Goal: Contribute content

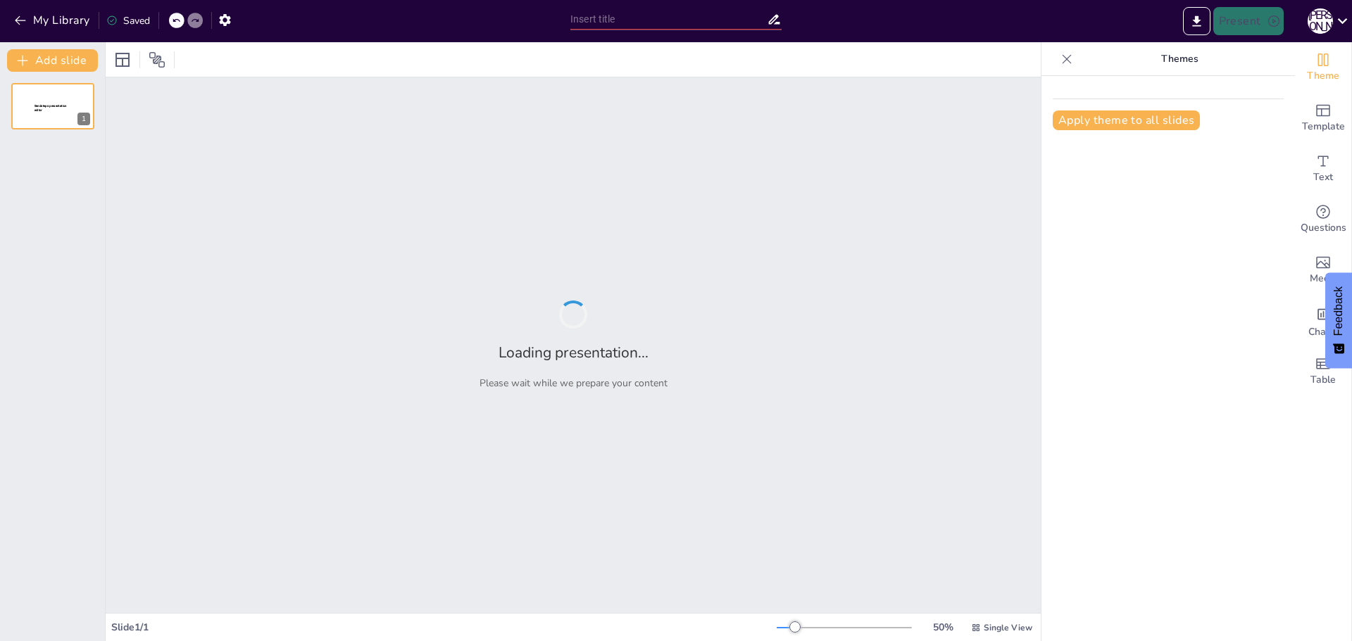
type input "The company's impact on the environment. Interaction in the Industrial enterpris"
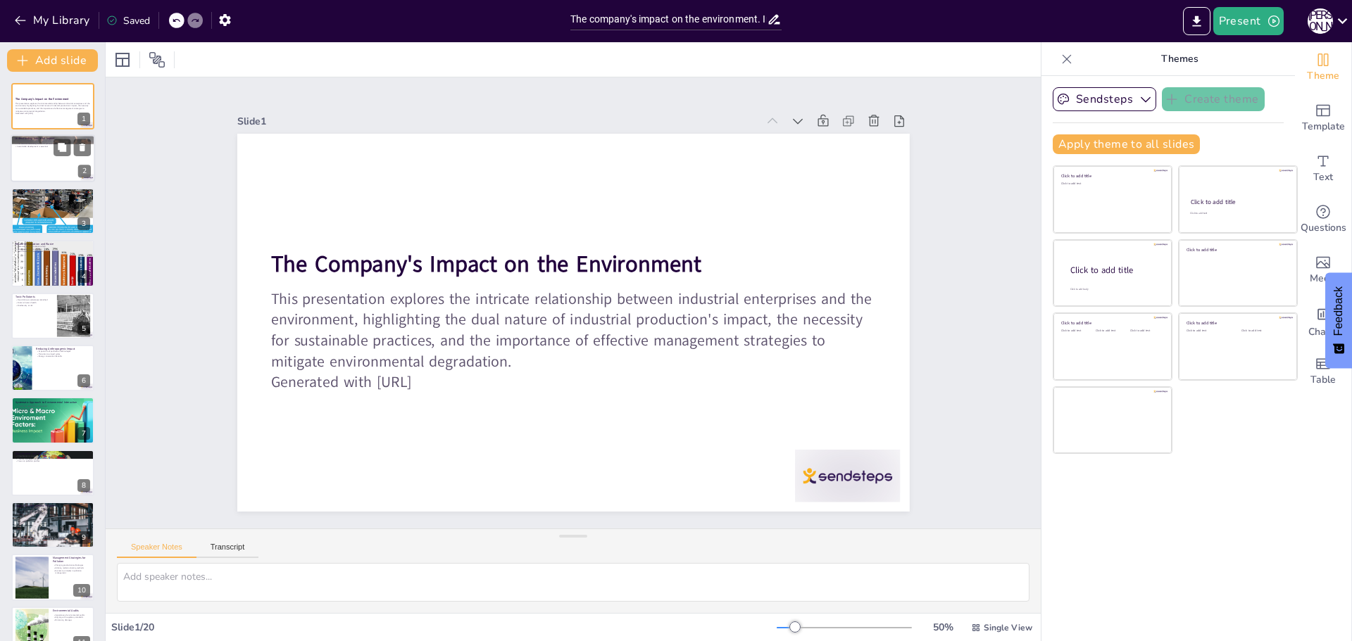
click at [70, 168] on div at bounding box center [53, 159] width 84 height 48
type textarea "Industrial production has a profound effect on natural ecosystems. This impact …"
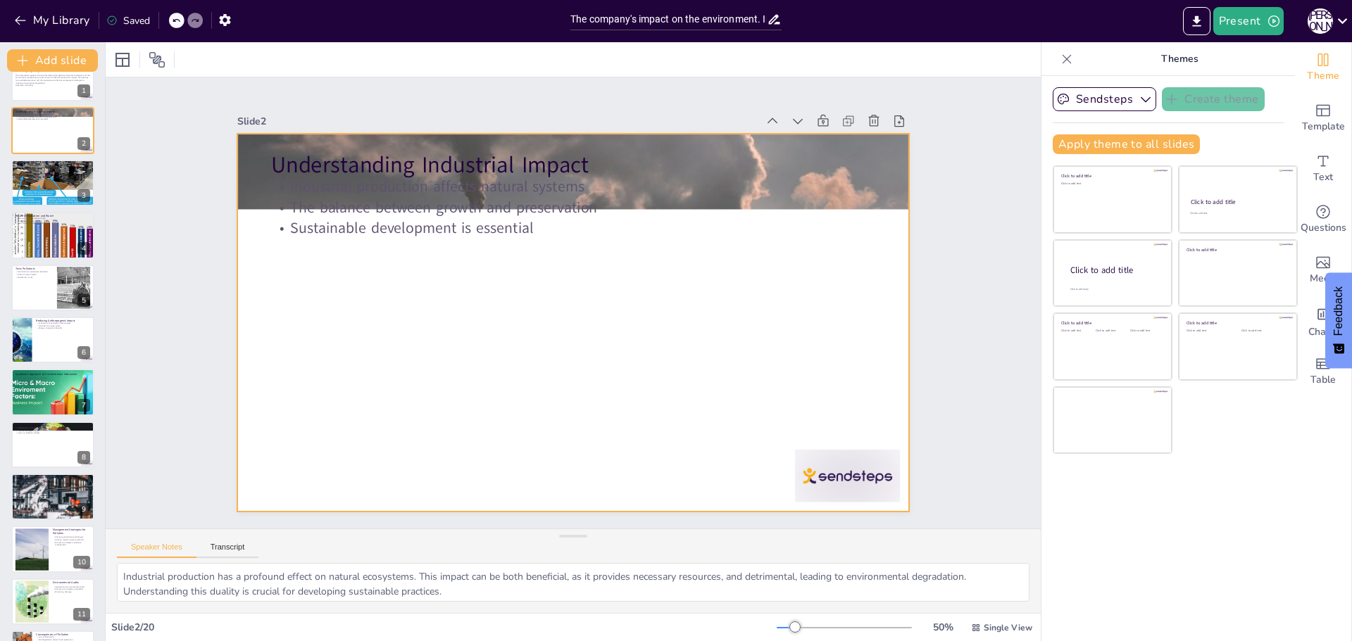
scroll to position [56, 0]
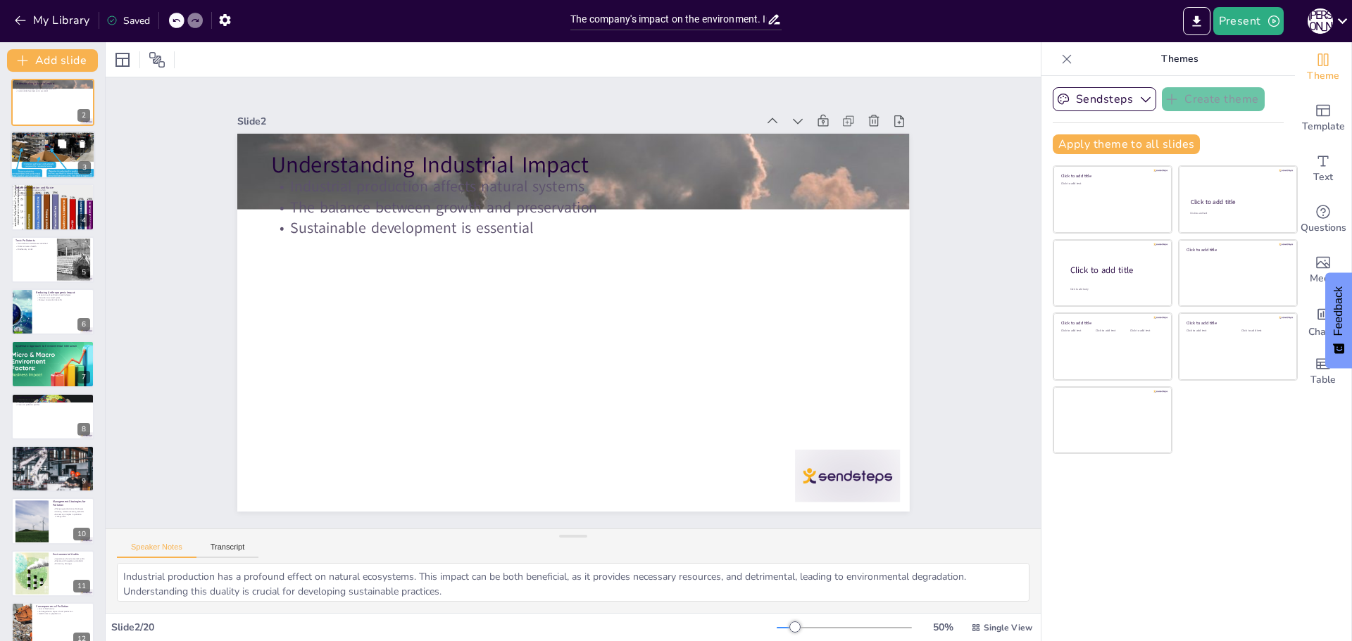
click at [35, 150] on div at bounding box center [53, 155] width 84 height 52
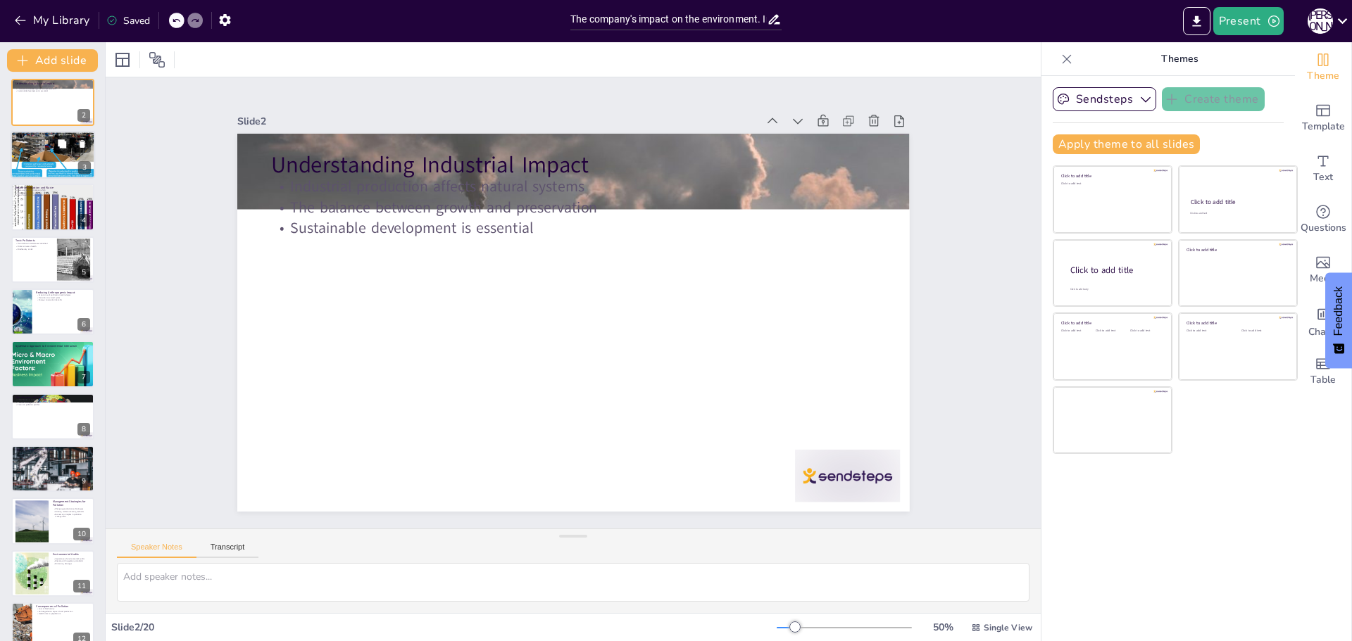
scroll to position [0, 0]
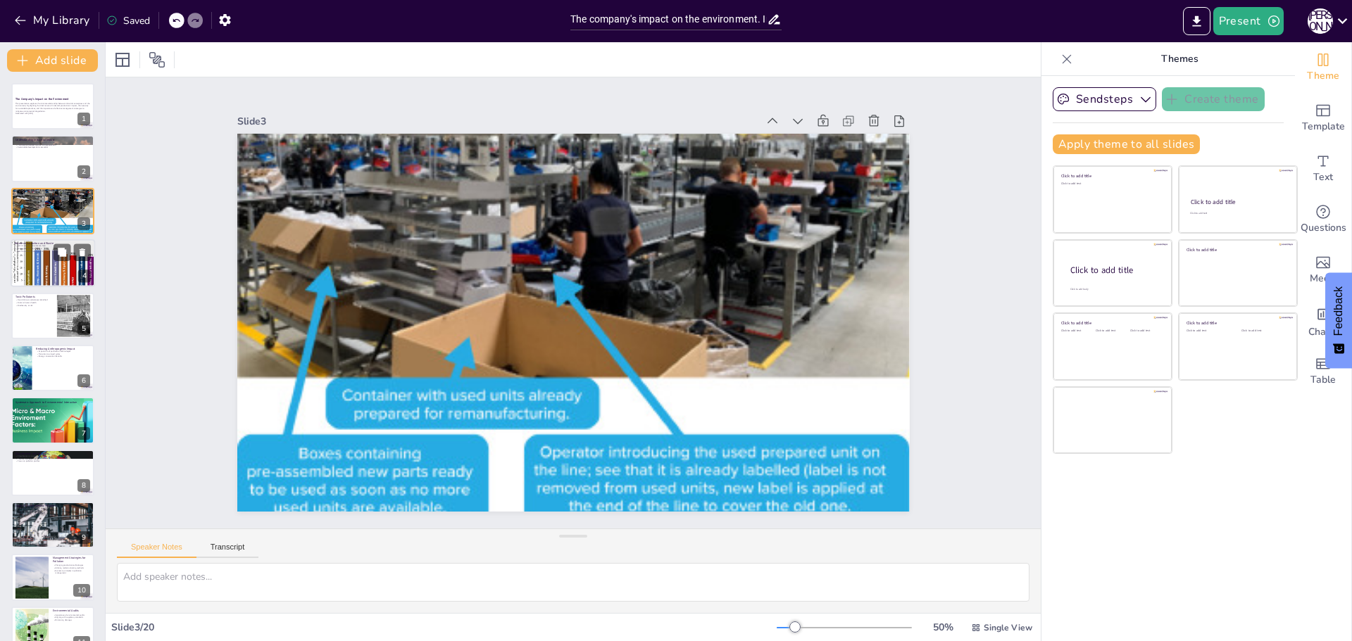
click at [48, 268] on div at bounding box center [53, 263] width 84 height 55
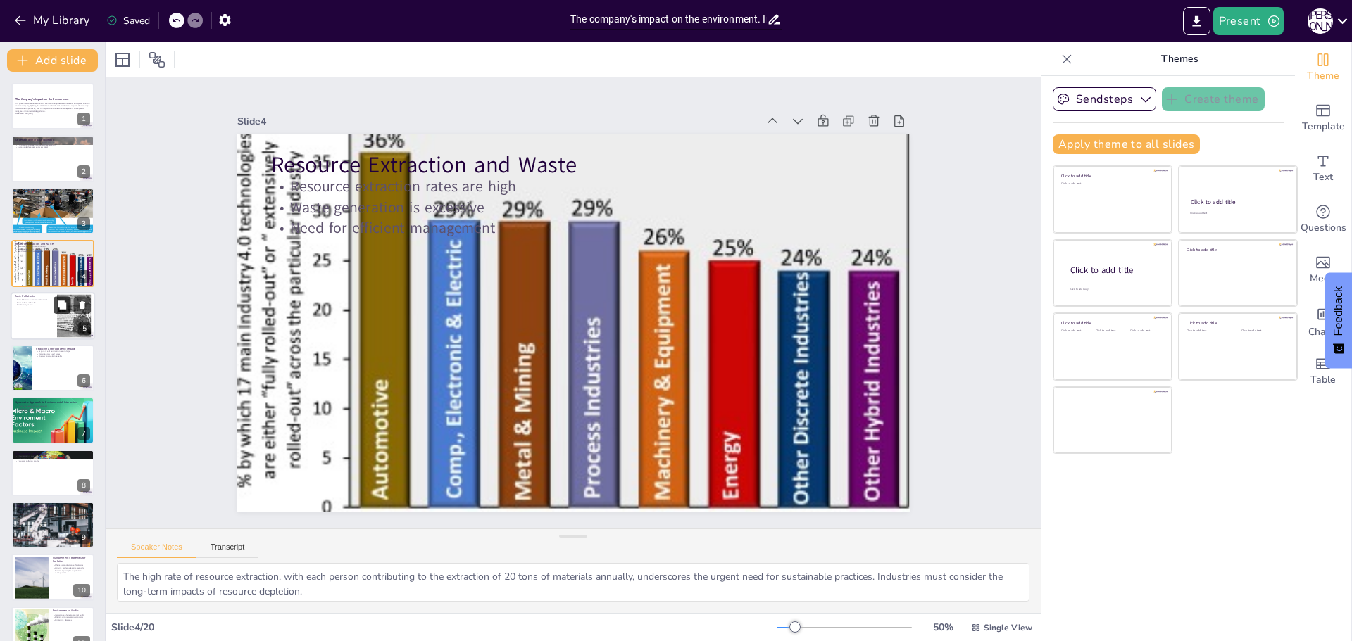
click at [59, 311] on button at bounding box center [62, 304] width 17 height 17
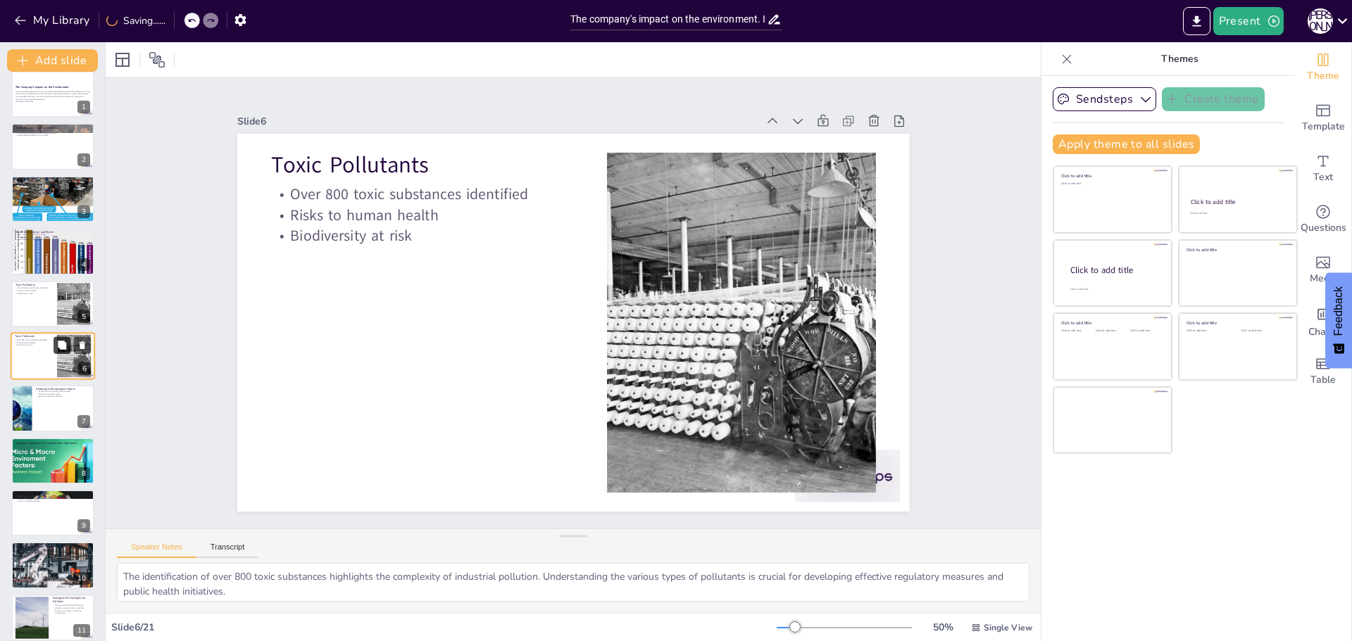
click at [63, 353] on button at bounding box center [62, 345] width 17 height 17
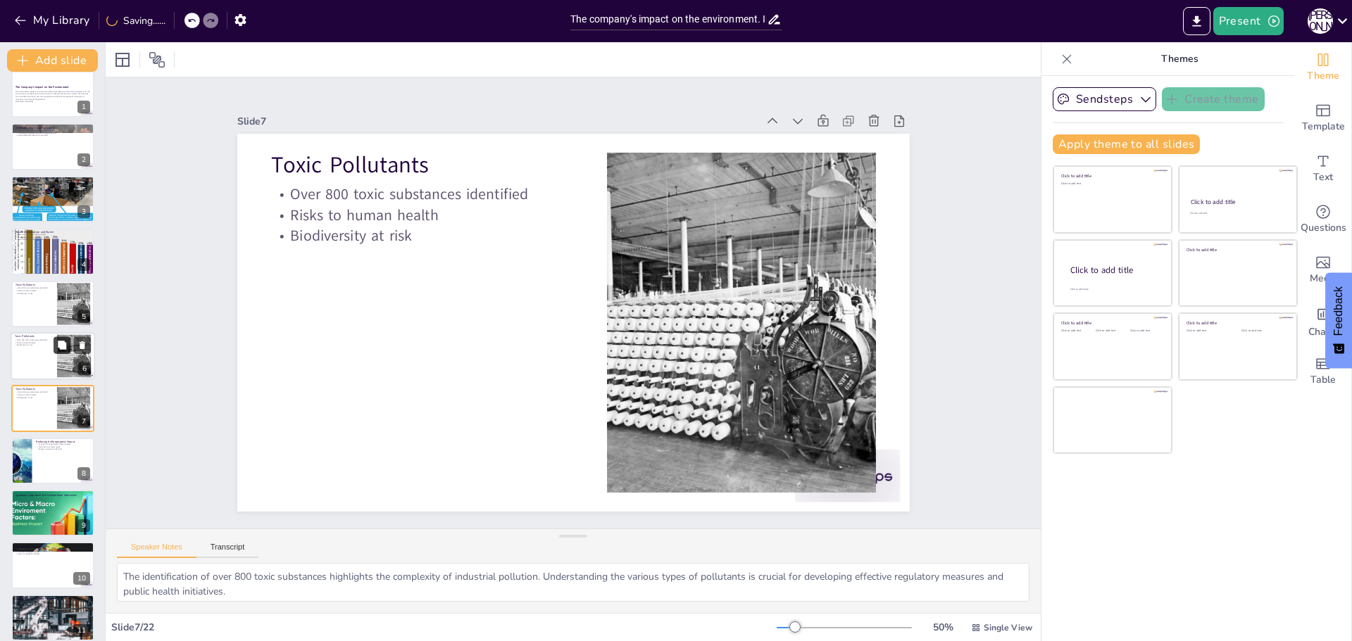
scroll to position [64, 0]
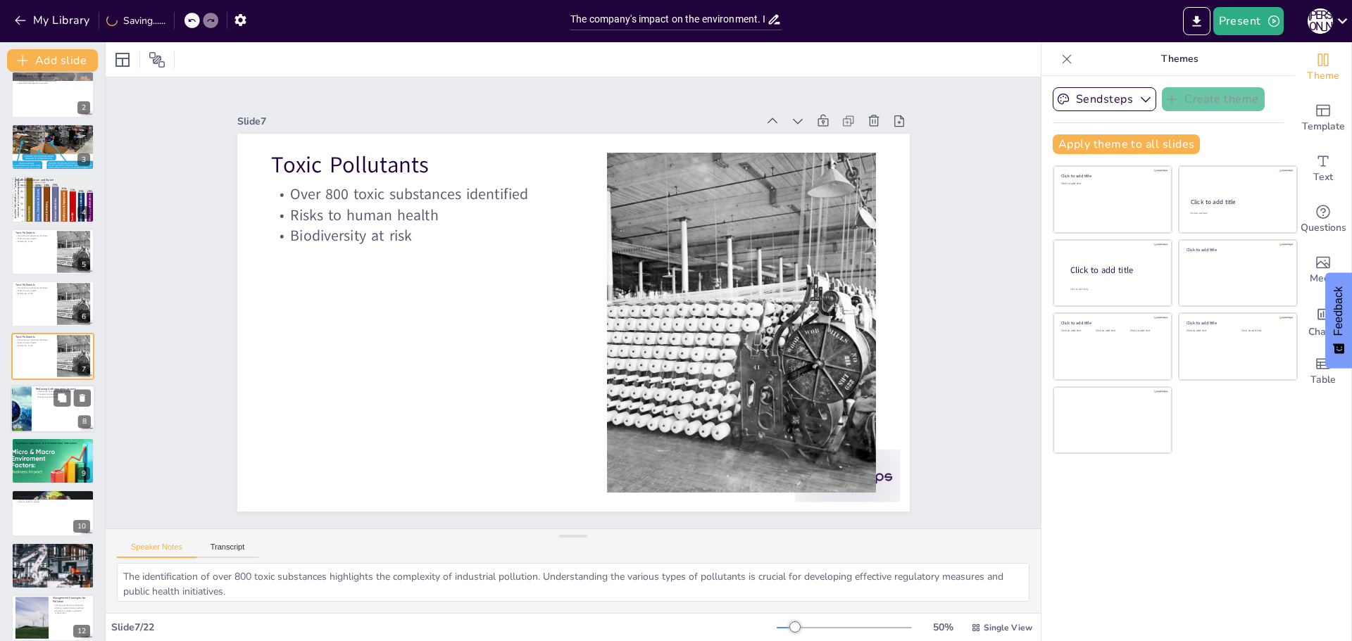
click at [33, 406] on div at bounding box center [53, 409] width 84 height 48
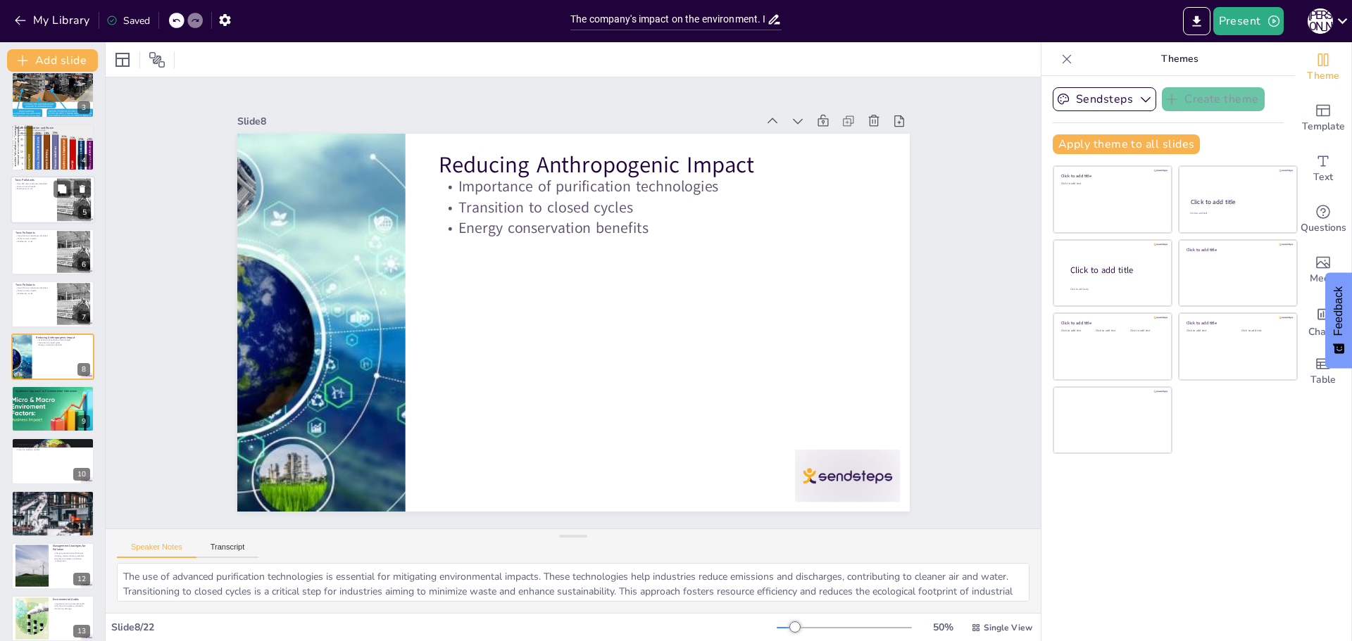
click at [36, 213] on div at bounding box center [53, 200] width 84 height 48
type textarea "The identification of over 800 toxic substances highlights the complexity of in…"
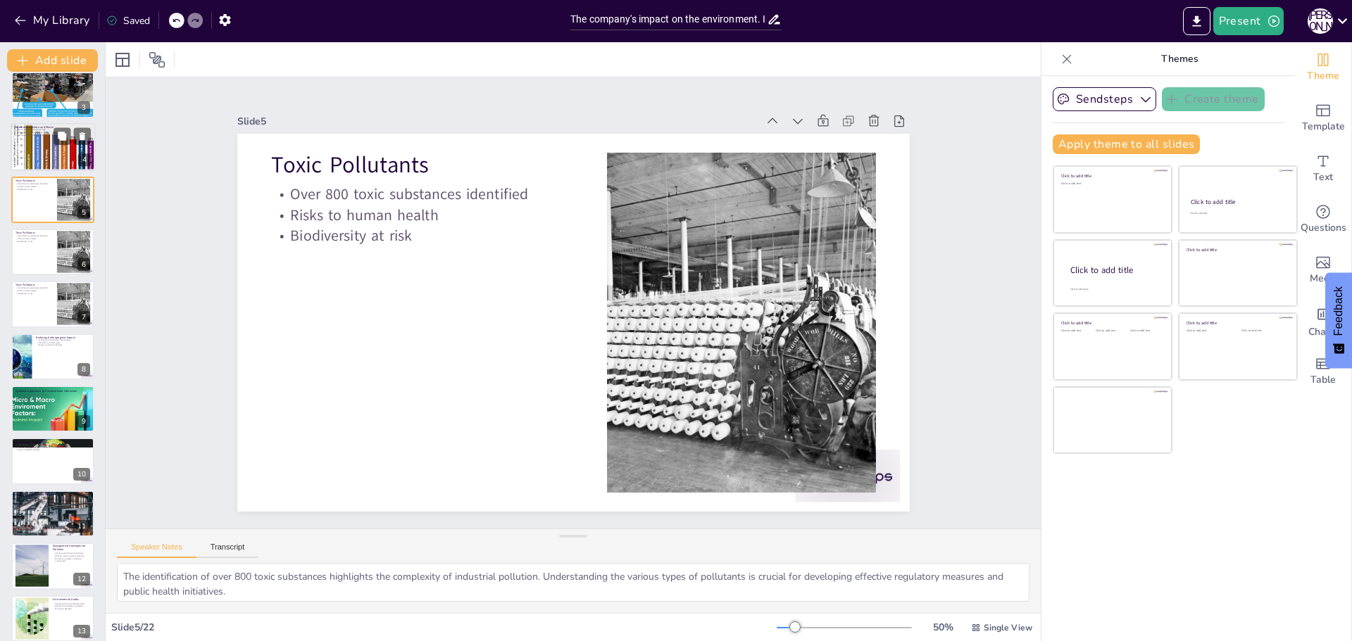
scroll to position [0, 0]
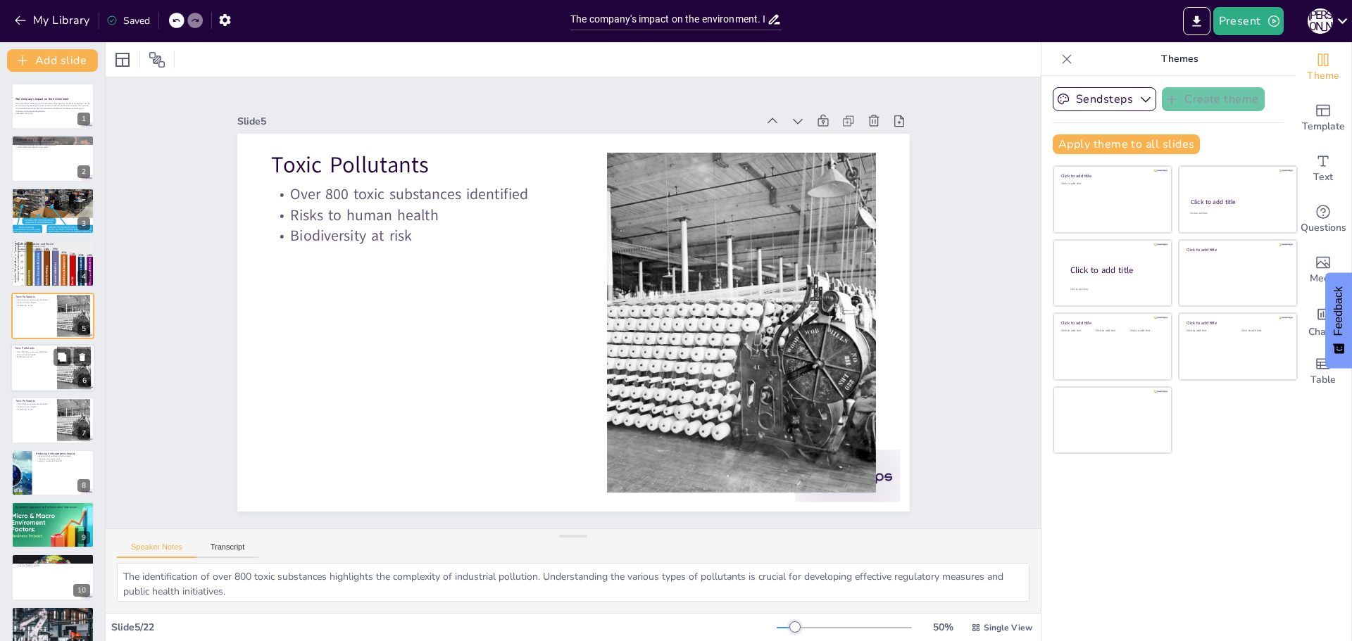
click at [57, 368] on div at bounding box center [74, 368] width 57 height 43
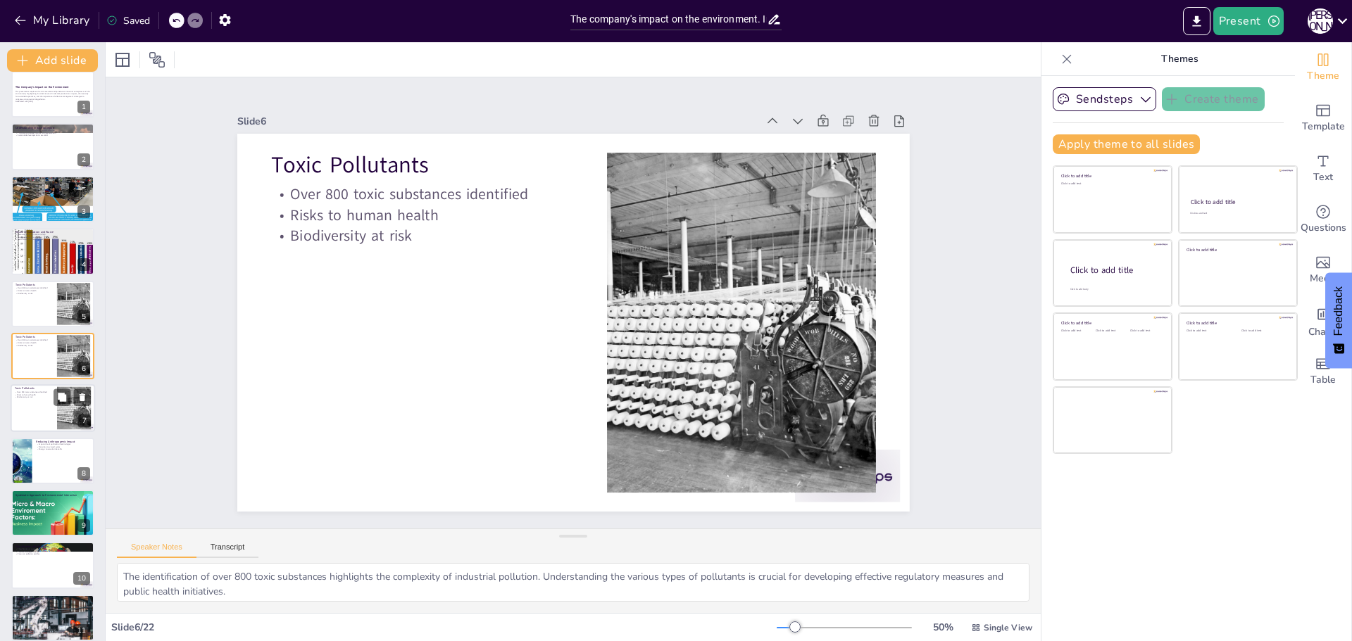
click at [45, 416] on div at bounding box center [53, 409] width 84 height 48
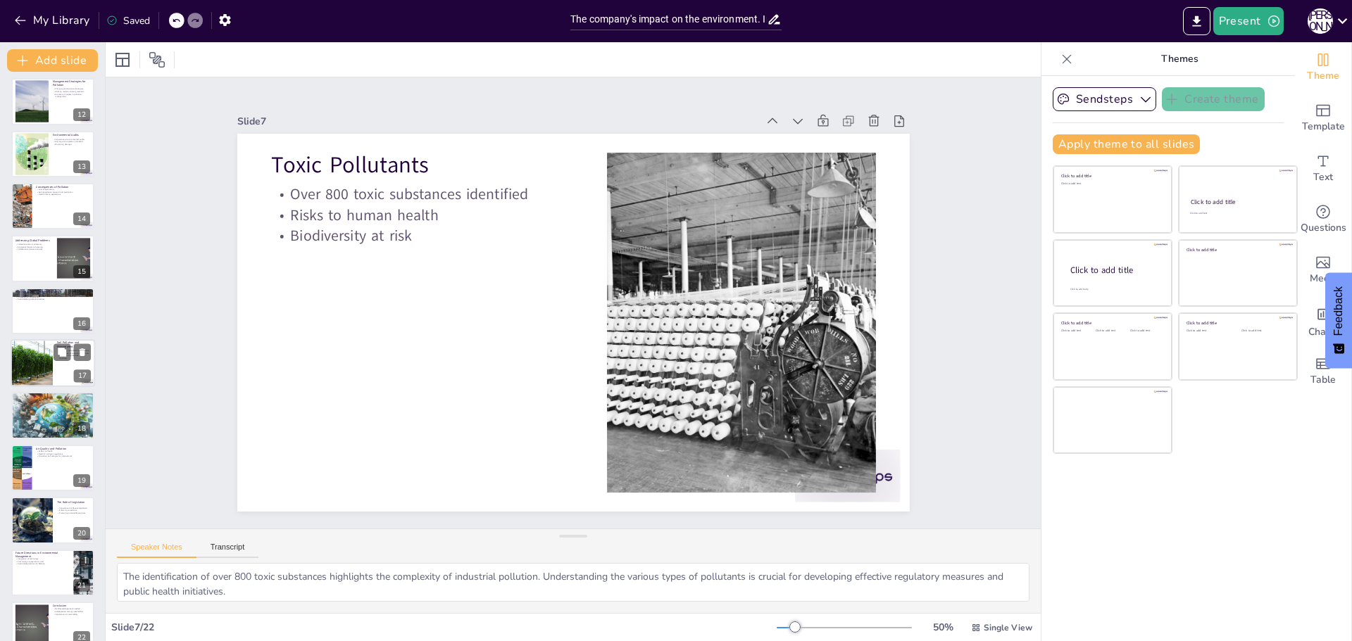
scroll to position [599, 0]
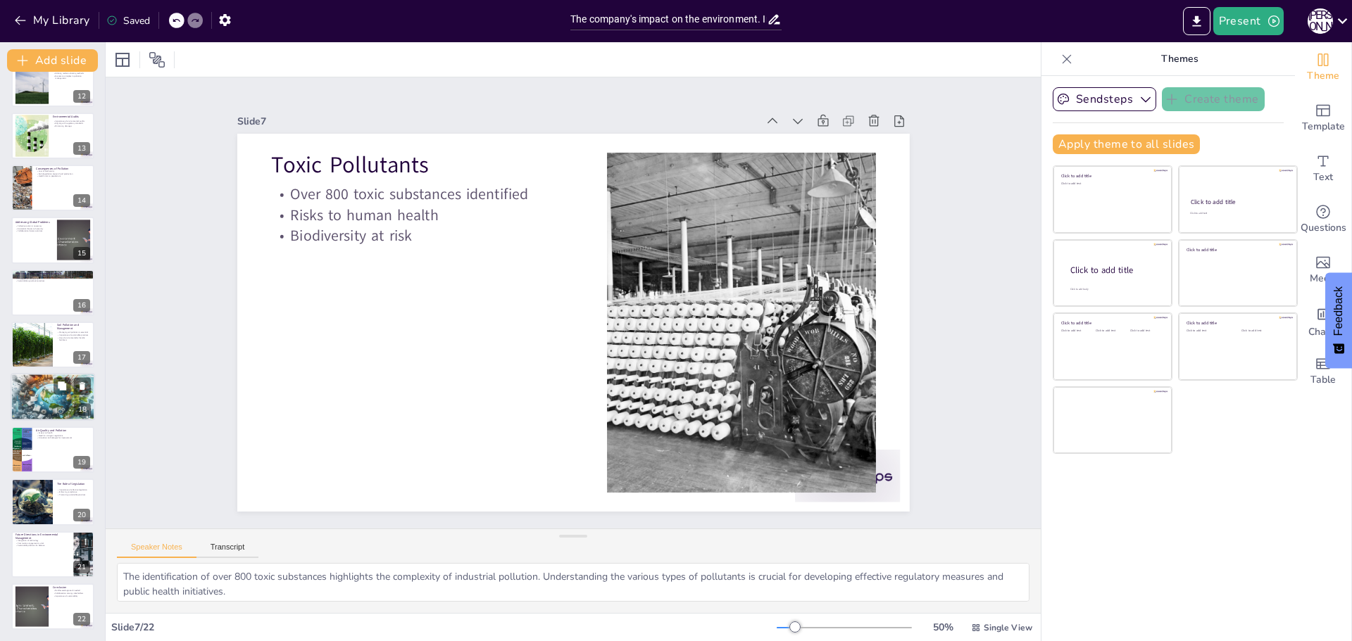
click at [49, 391] on div at bounding box center [53, 397] width 84 height 73
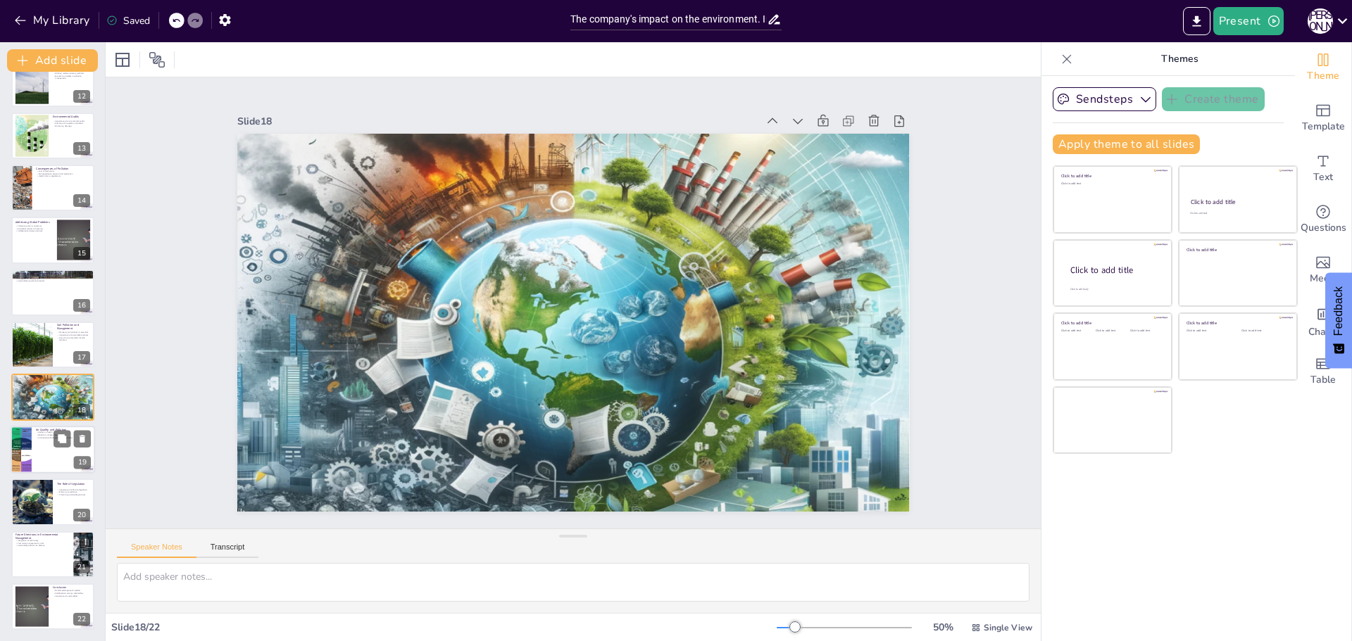
click at [45, 439] on p "Innovative technologies for improvement" at bounding box center [63, 438] width 55 height 3
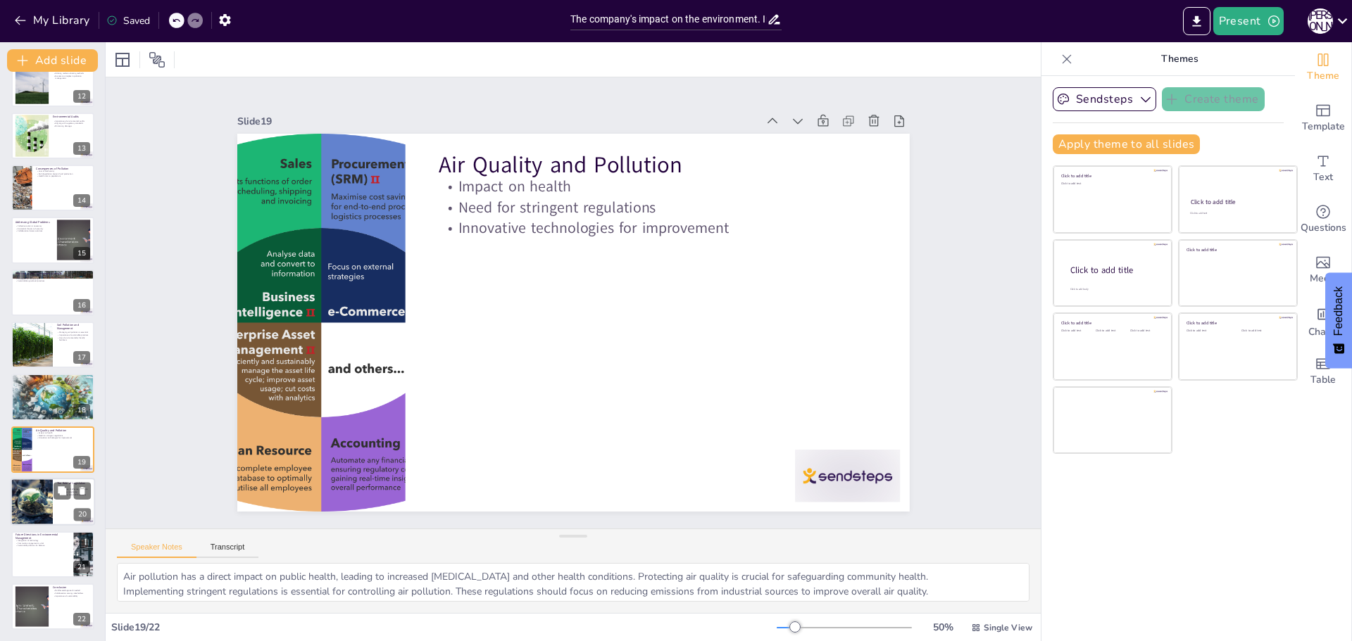
click at [33, 507] on div at bounding box center [31, 502] width 84 height 48
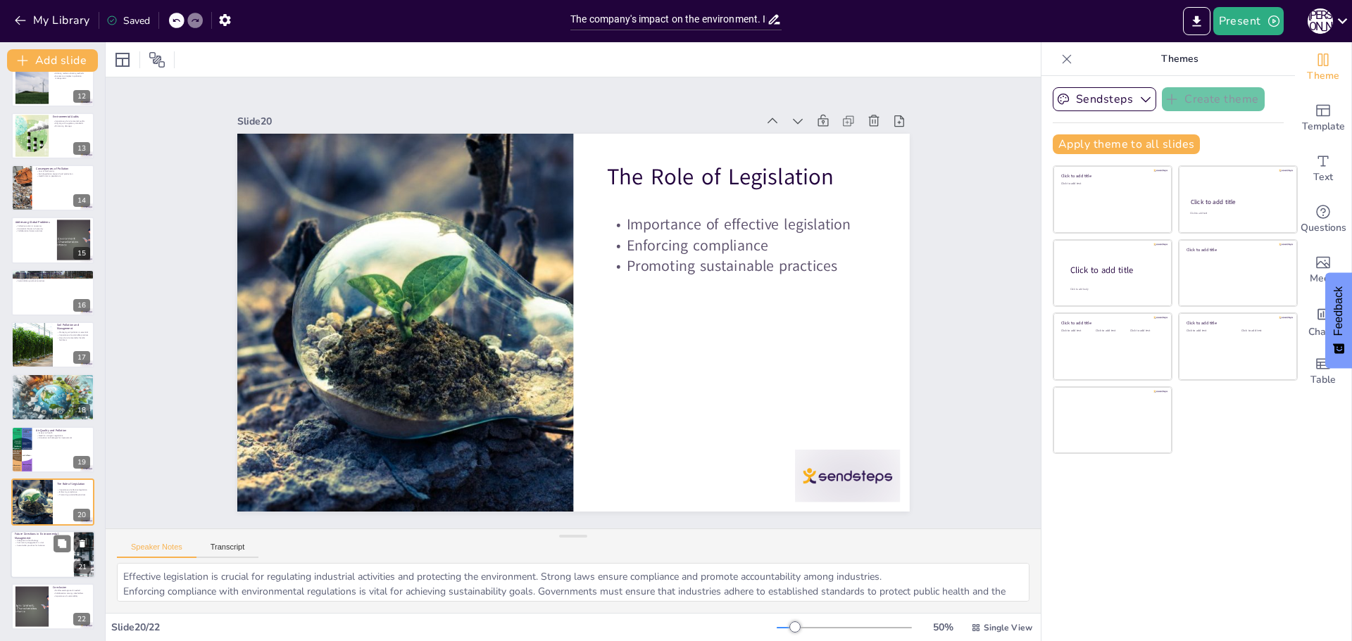
click at [34, 567] on div at bounding box center [53, 555] width 84 height 48
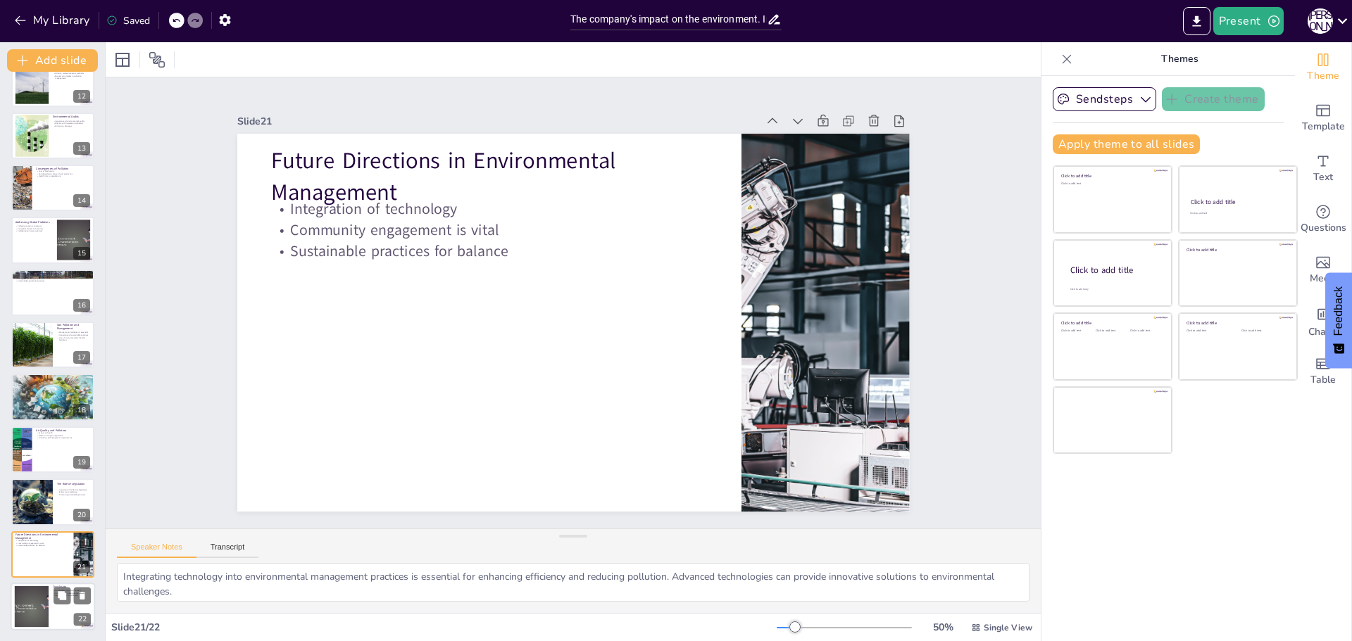
click at [39, 610] on div at bounding box center [31, 607] width 73 height 43
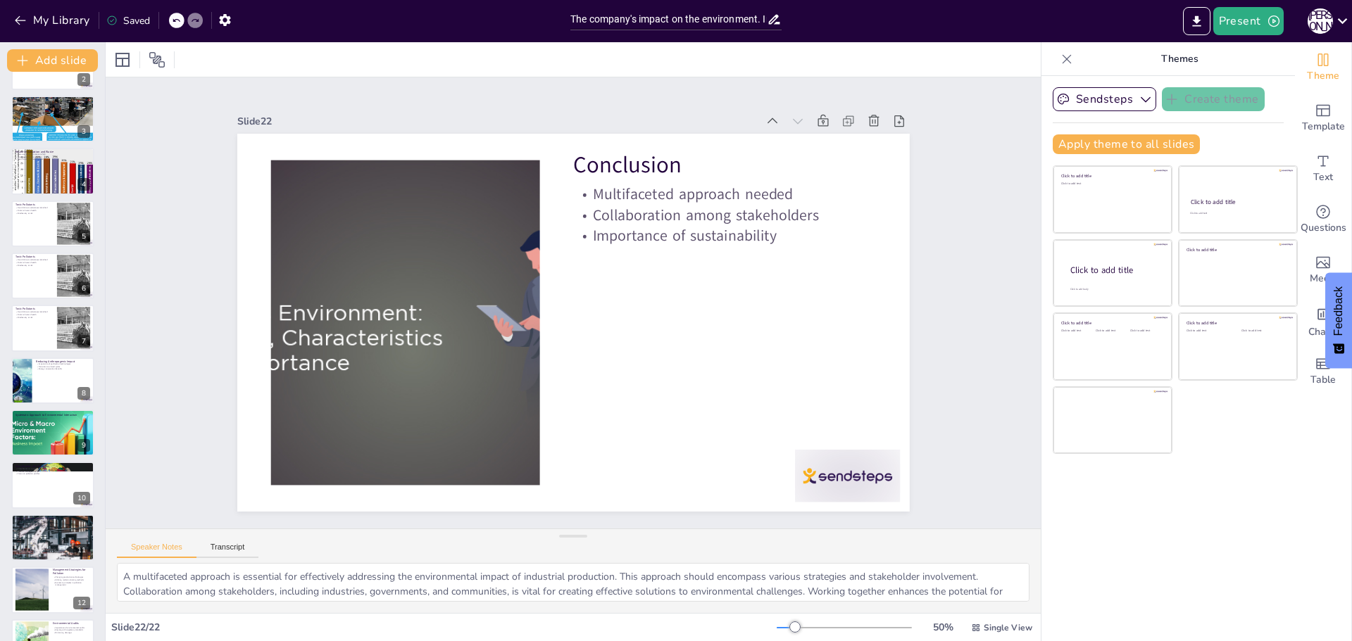
scroll to position [0, 0]
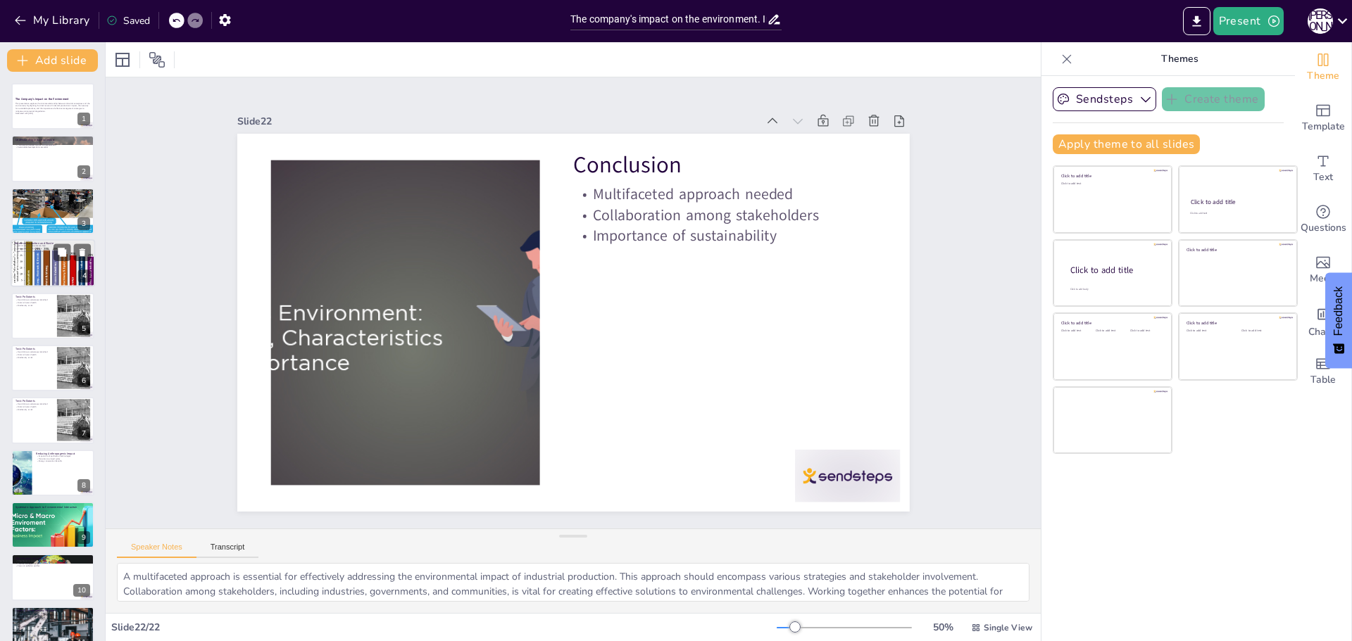
click at [29, 262] on div at bounding box center [53, 263] width 84 height 55
type textarea "The high rate of resource extraction, with each person contributing to the extr…"
